Goal: Information Seeking & Learning: Learn about a topic

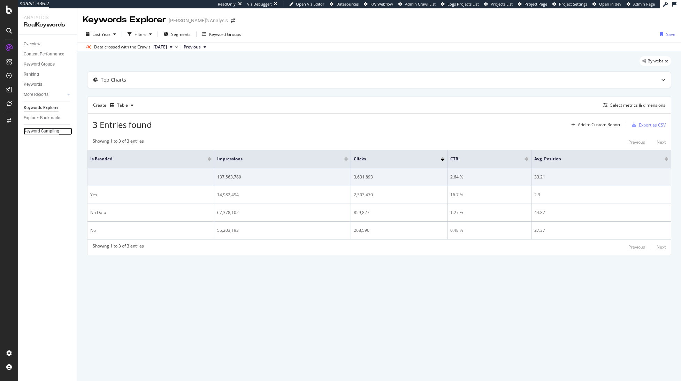
click at [46, 132] on div "Keyword Sampling" at bounding box center [42, 131] width 36 height 7
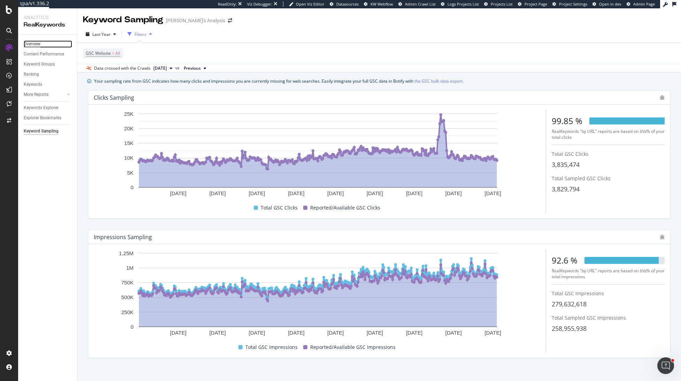
click at [31, 41] on div "Overview" at bounding box center [32, 43] width 17 height 7
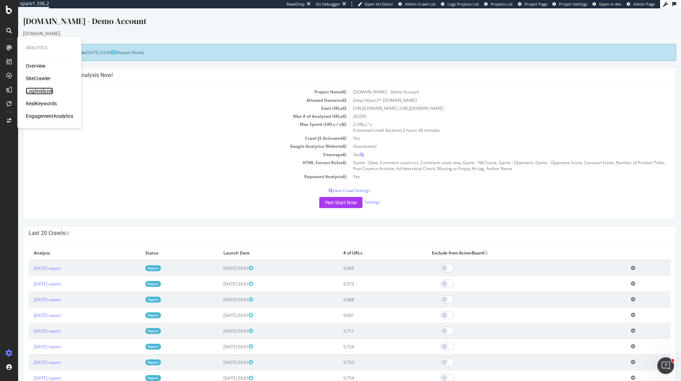
click at [34, 90] on div "LogAnalyzer" at bounding box center [39, 90] width 27 height 7
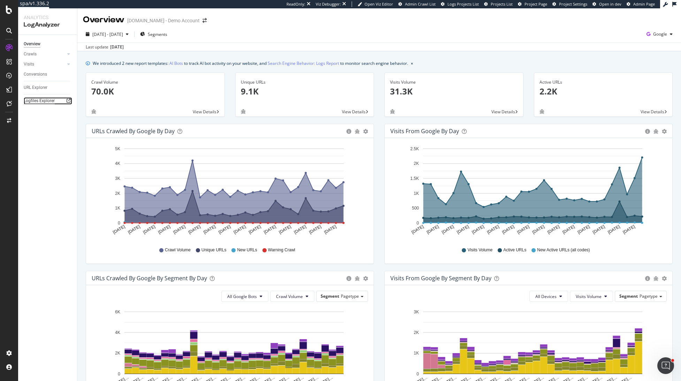
click at [53, 102] on div "Logfiles Explorer" at bounding box center [39, 100] width 31 height 7
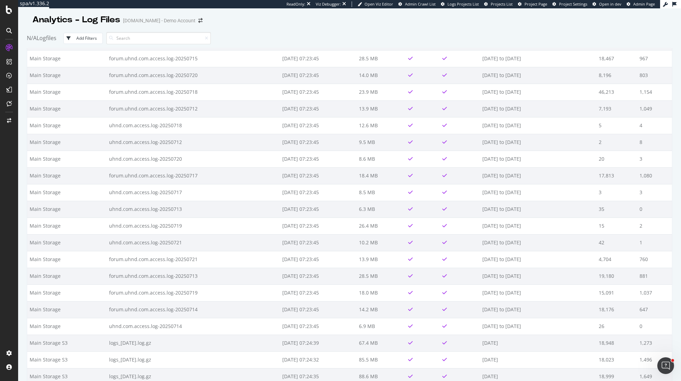
scroll to position [429, 0]
